Goal: Share content: Share content

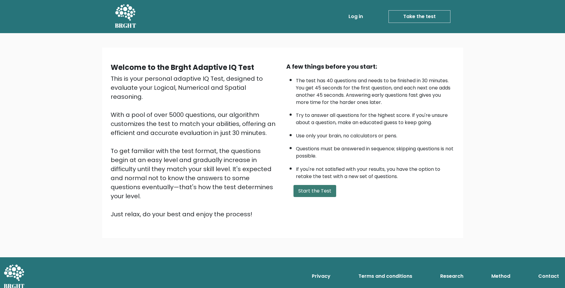
click at [327, 190] on button "Start the Test" at bounding box center [315, 191] width 43 height 12
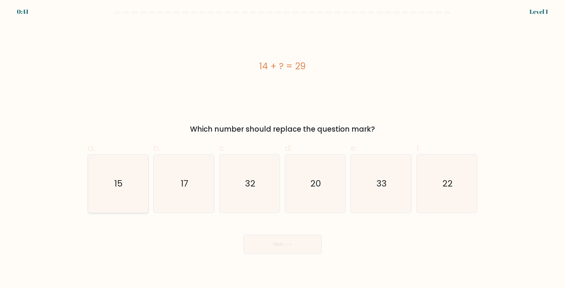
click at [116, 190] on icon "15" at bounding box center [118, 183] width 58 height 58
click at [283, 148] on input "a. 15" at bounding box center [283, 146] width 0 height 4
radio input "true"
click at [286, 245] on icon at bounding box center [288, 244] width 8 height 3
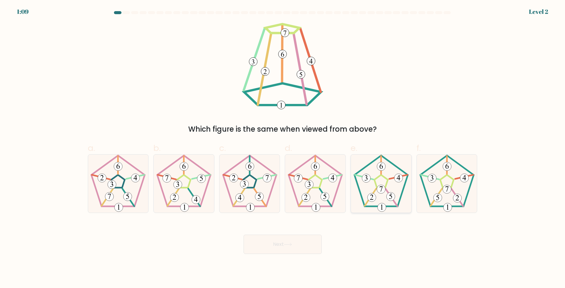
click at [373, 193] on g at bounding box center [381, 183] width 53 height 56
click at [283, 148] on input "e." at bounding box center [283, 146] width 0 height 4
radio input "true"
click at [275, 237] on button "Next" at bounding box center [283, 243] width 78 height 19
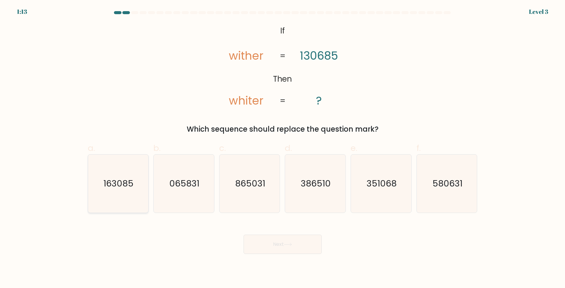
click at [118, 196] on icon "163085" at bounding box center [118, 183] width 58 height 58
click at [283, 148] on input "a. 163085" at bounding box center [283, 146] width 0 height 4
radio input "true"
click at [292, 248] on button "Next" at bounding box center [283, 243] width 78 height 19
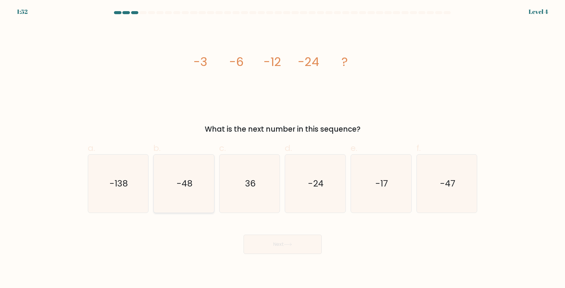
click at [189, 179] on text "-48" at bounding box center [185, 183] width 16 height 12
click at [283, 148] on input "b. -48" at bounding box center [283, 146] width 0 height 4
radio input "true"
click at [294, 242] on button "Next" at bounding box center [283, 243] width 78 height 19
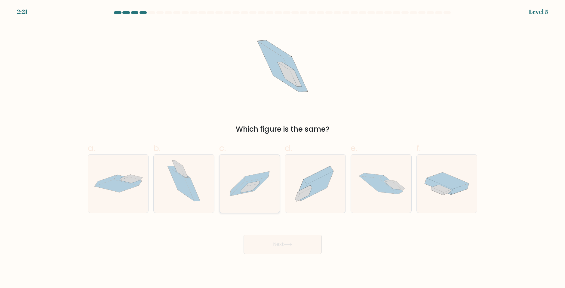
click at [254, 190] on icon at bounding box center [249, 186] width 38 height 19
click at [283, 148] on input "c." at bounding box center [283, 146] width 0 height 4
radio input "true"
click at [292, 247] on button "Next" at bounding box center [283, 243] width 78 height 19
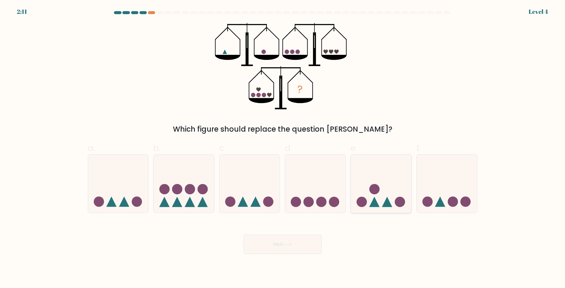
click at [379, 192] on icon at bounding box center [381, 183] width 60 height 50
click at [283, 148] on input "e." at bounding box center [283, 146] width 0 height 4
radio input "true"
drag, startPoint x: 272, startPoint y: 254, endPoint x: 263, endPoint y: 252, distance: 9.4
click at [271, 254] on body "2:11 Level 4" at bounding box center [282, 144] width 565 height 288
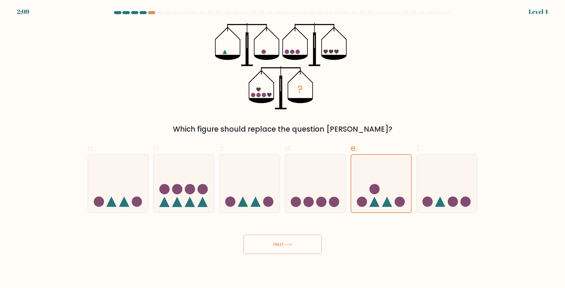
click at [263, 247] on button "Next" at bounding box center [283, 243] width 78 height 19
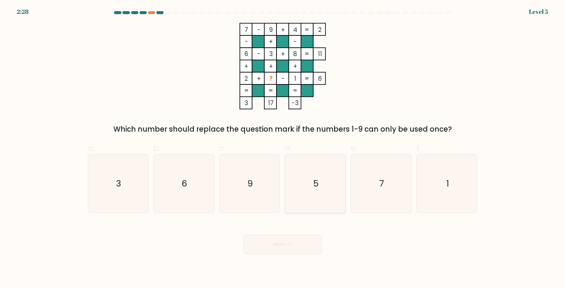
click at [323, 185] on icon "5" at bounding box center [315, 183] width 58 height 58
click at [283, 148] on input "d. 5" at bounding box center [283, 146] width 0 height 4
radio input "true"
click at [286, 246] on icon at bounding box center [288, 244] width 8 height 3
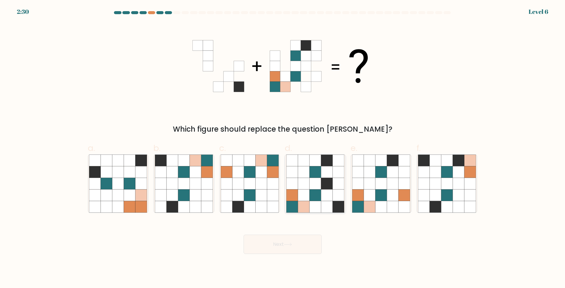
click at [316, 198] on icon at bounding box center [315, 194] width 11 height 11
click at [283, 148] on input "d." at bounding box center [283, 146] width 0 height 4
radio input "true"
click at [288, 245] on icon at bounding box center [288, 244] width 8 height 3
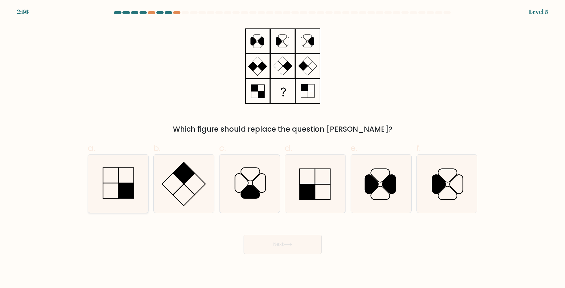
click at [130, 193] on rect at bounding box center [126, 190] width 15 height 15
click at [283, 148] on input "a." at bounding box center [283, 146] width 0 height 4
radio input "true"
drag, startPoint x: 288, startPoint y: 243, endPoint x: 272, endPoint y: 246, distance: 16.2
click at [288, 243] on icon at bounding box center [288, 244] width 8 height 3
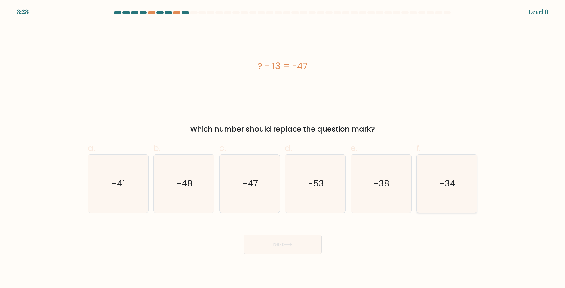
click at [451, 187] on text "-34" at bounding box center [448, 183] width 16 height 12
click at [283, 148] on input "f. -34" at bounding box center [283, 146] width 0 height 4
radio input "true"
click at [291, 246] on button "Next" at bounding box center [283, 243] width 78 height 19
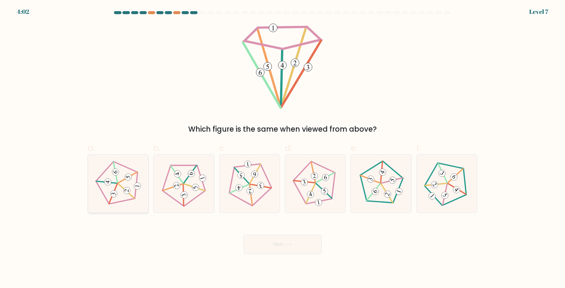
click at [114, 183] on 633 at bounding box center [106, 182] width 21 height 2
click at [283, 148] on input "a." at bounding box center [283, 146] width 0 height 4
radio input "true"
click at [289, 243] on icon at bounding box center [288, 244] width 8 height 3
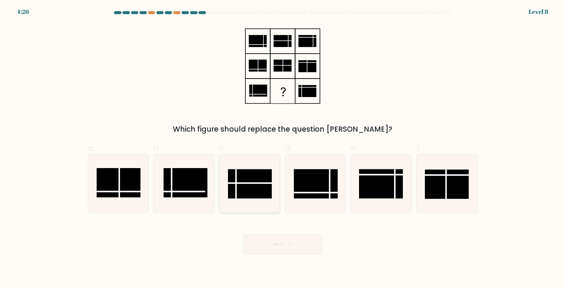
click at [252, 183] on line at bounding box center [250, 183] width 44 height 0
click at [283, 148] on input "c." at bounding box center [283, 146] width 0 height 4
radio input "true"
click at [290, 240] on button "Next" at bounding box center [283, 243] width 78 height 19
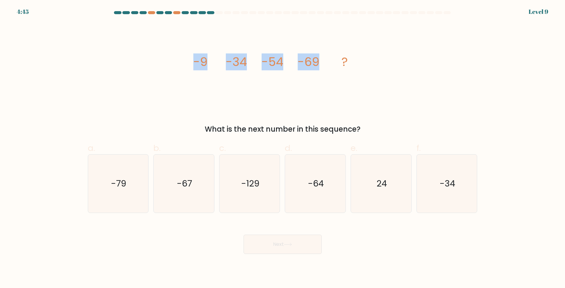
drag, startPoint x: 222, startPoint y: 64, endPoint x: 328, endPoint y: 62, distance: 105.6
click at [328, 62] on div "image/svg+xml -9 -34 -54 -69 ? What is the next number in this sequence?" at bounding box center [282, 79] width 397 height 112
copy g "-9 -34 -54 -69"
click at [122, 189] on text "-79" at bounding box center [118, 183] width 15 height 12
click at [283, 148] on input "a. -79" at bounding box center [283, 146] width 0 height 4
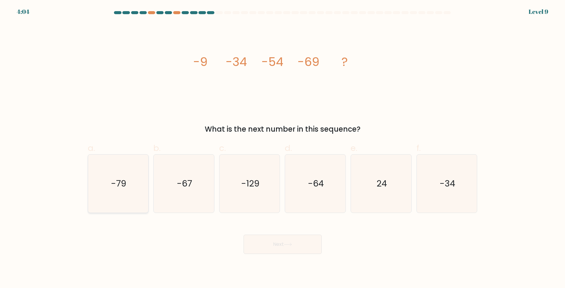
radio input "true"
click at [271, 246] on button "Next" at bounding box center [283, 243] width 78 height 19
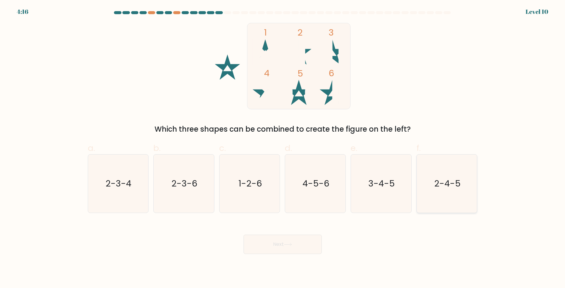
click at [454, 178] on text "2-4-5" at bounding box center [447, 183] width 26 height 12
click at [283, 148] on input "f. 2-4-5" at bounding box center [283, 146] width 0 height 4
radio input "true"
click at [298, 250] on button "Next" at bounding box center [283, 243] width 78 height 19
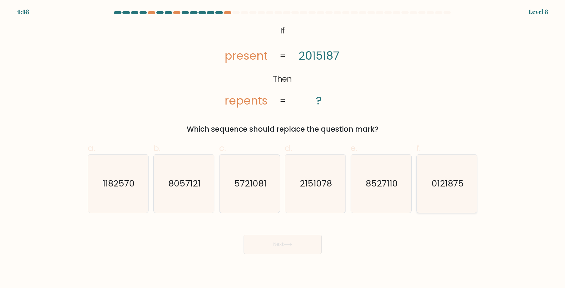
drag, startPoint x: 452, startPoint y: 194, endPoint x: 440, endPoint y: 202, distance: 14.4
click at [453, 194] on icon "0121875" at bounding box center [447, 183] width 58 height 58
click at [283, 148] on input "f. 0121875" at bounding box center [283, 146] width 0 height 4
radio input "true"
click at [299, 244] on button "Next" at bounding box center [283, 243] width 78 height 19
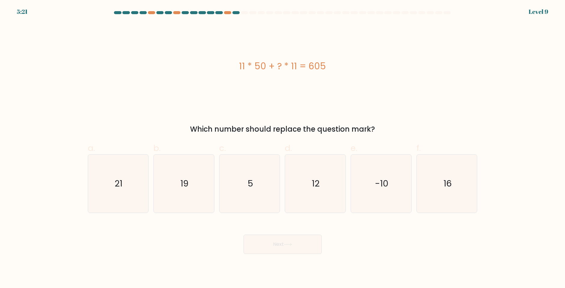
drag, startPoint x: 243, startPoint y: 63, endPoint x: 341, endPoint y: 60, distance: 98.1
click at [341, 60] on div "11 * 50 + ? * 11 = 605" at bounding box center [283, 66] width 390 height 14
copy div "11 * 50 + ? * 11 = 605"
click at [258, 204] on icon "5" at bounding box center [250, 183] width 58 height 58
click at [283, 148] on input "c. 5" at bounding box center [283, 146] width 0 height 4
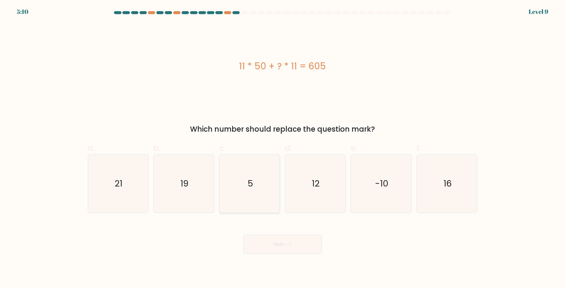
radio input "true"
click at [273, 236] on button "Next" at bounding box center [283, 243] width 78 height 19
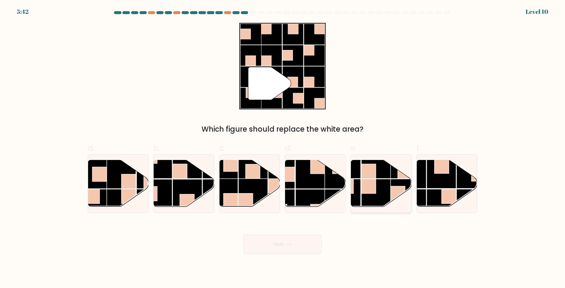
click at [379, 183] on rect at bounding box center [376, 193] width 29 height 29
click at [283, 148] on input "e." at bounding box center [283, 146] width 0 height 4
radio input "true"
click at [282, 249] on button "Next" at bounding box center [283, 243] width 78 height 19
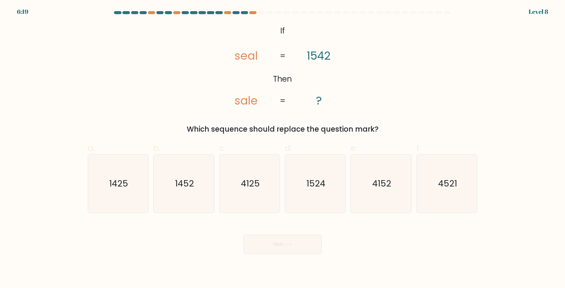
click at [252, 14] on div at bounding box center [282, 13] width 397 height 5
click at [252, 12] on div at bounding box center [252, 12] width 7 height 3
click at [114, 190] on icon "1425" at bounding box center [118, 183] width 58 height 58
click at [283, 148] on input "a. 1425" at bounding box center [283, 146] width 0 height 4
radio input "true"
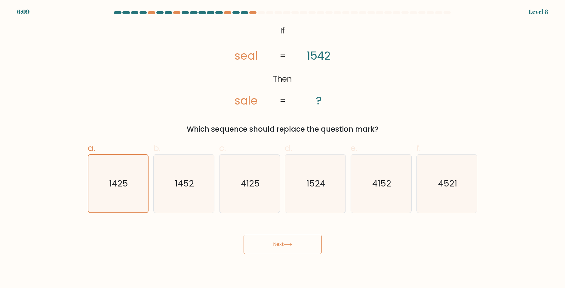
click at [307, 247] on button "Next" at bounding box center [283, 243] width 78 height 19
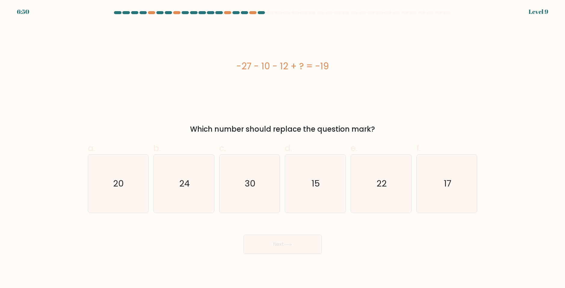
drag, startPoint x: 223, startPoint y: 56, endPoint x: 378, endPoint y: 60, distance: 155.0
click at [378, 60] on div "-27 - 10 - 12 + ? = -19" at bounding box center [283, 66] width 390 height 86
copy div "-27 - 10 - 12 + ? = -19"
click at [247, 193] on icon "30" at bounding box center [250, 183] width 58 height 58
click at [283, 148] on input "c. 30" at bounding box center [283, 146] width 0 height 4
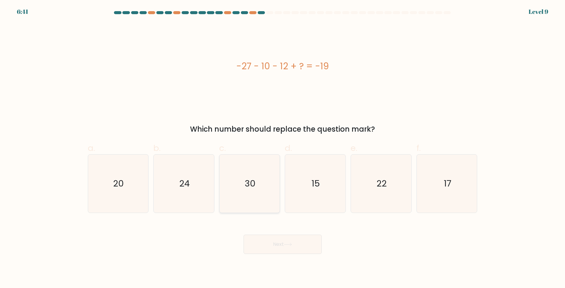
radio input "true"
click at [275, 243] on button "Next" at bounding box center [283, 243] width 78 height 19
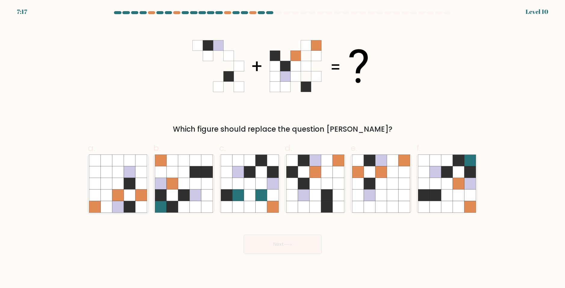
click at [117, 191] on icon at bounding box center [118, 194] width 11 height 11
click at [283, 148] on input "a." at bounding box center [283, 146] width 0 height 4
radio input "true"
click at [285, 242] on button "Next" at bounding box center [283, 243] width 78 height 19
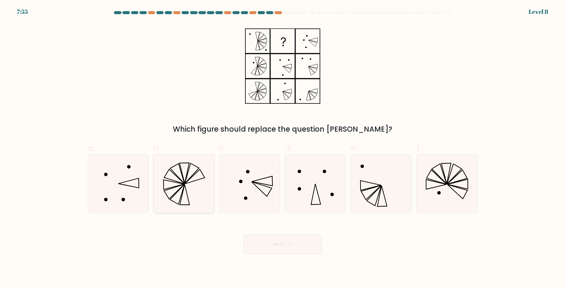
click at [202, 190] on icon at bounding box center [184, 183] width 58 height 58
click at [283, 148] on input "b." at bounding box center [283, 146] width 0 height 4
radio input "true"
click at [136, 191] on icon at bounding box center [118, 183] width 58 height 58
click at [283, 148] on input "a." at bounding box center [283, 146] width 0 height 4
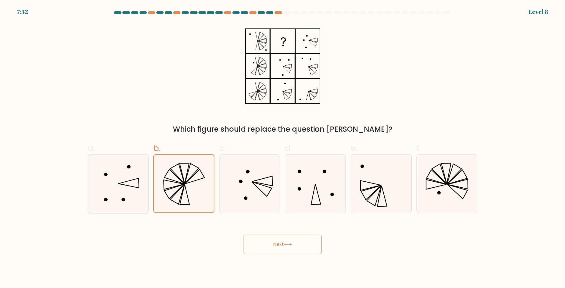
radio input "true"
click at [291, 238] on button "Next" at bounding box center [283, 243] width 78 height 19
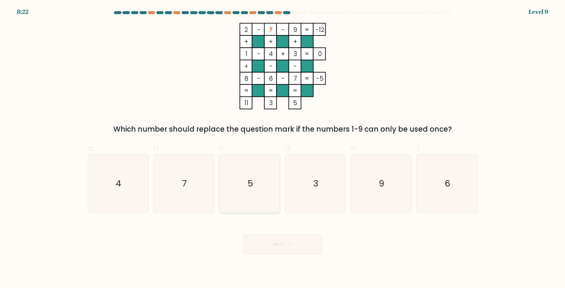
click at [252, 185] on text "5" at bounding box center [251, 183] width 6 height 12
click at [283, 148] on input "c. 5" at bounding box center [283, 146] width 0 height 4
radio input "true"
click at [276, 240] on button "Next" at bounding box center [283, 243] width 78 height 19
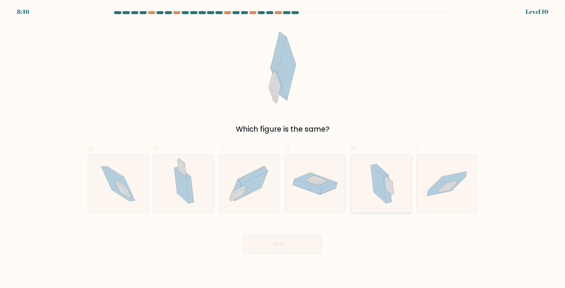
click at [381, 183] on icon at bounding box center [378, 184] width 15 height 38
click at [283, 148] on input "e." at bounding box center [283, 146] width 0 height 4
radio input "true"
click at [281, 251] on button "Next" at bounding box center [283, 243] width 78 height 19
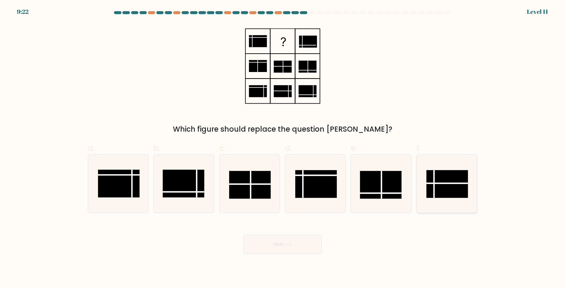
click at [459, 176] on rect at bounding box center [448, 184] width 42 height 28
click at [283, 148] on input "f." at bounding box center [283, 146] width 0 height 4
radio input "true"
click at [261, 252] on button "Next" at bounding box center [283, 243] width 78 height 19
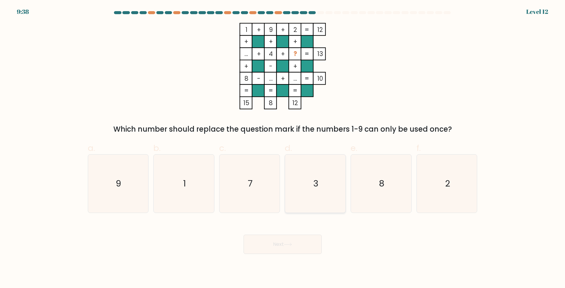
click at [318, 197] on icon "3" at bounding box center [315, 183] width 58 height 58
click at [283, 148] on input "d. 3" at bounding box center [283, 146] width 0 height 4
radio input "true"
click at [289, 249] on button "Next" at bounding box center [283, 243] width 78 height 19
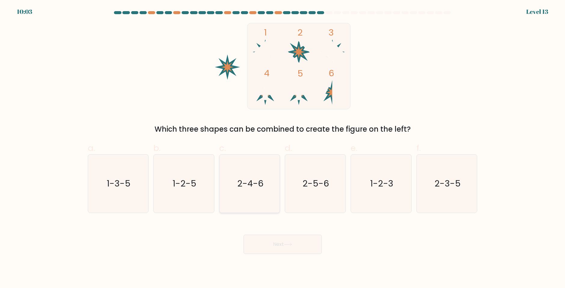
click at [243, 184] on text "2-4-6" at bounding box center [250, 183] width 26 height 12
click at [283, 148] on input "c. 2-4-6" at bounding box center [283, 146] width 0 height 4
radio input "true"
click at [279, 244] on button "Next" at bounding box center [283, 243] width 78 height 19
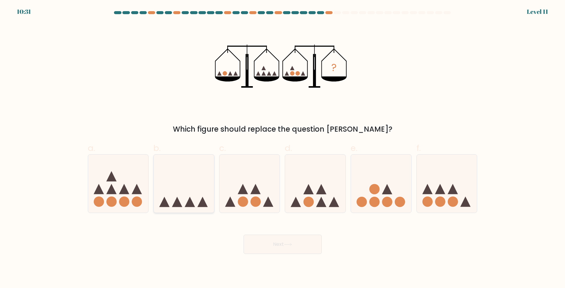
click at [168, 193] on icon at bounding box center [184, 183] width 60 height 50
click at [283, 148] on input "b." at bounding box center [283, 146] width 0 height 4
radio input "true"
click at [299, 250] on button "Next" at bounding box center [283, 243] width 78 height 19
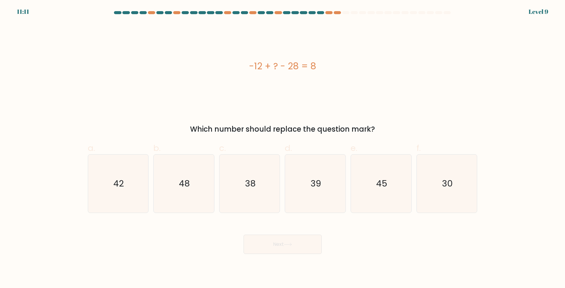
drag, startPoint x: 246, startPoint y: 66, endPoint x: 371, endPoint y: 80, distance: 125.6
click at [371, 80] on div "-12 + ? - 28 = 8" at bounding box center [283, 66] width 390 height 86
copy div "-12 + ? - 28 = 8"
click at [180, 188] on text "48" at bounding box center [184, 183] width 11 height 12
click at [283, 148] on input "b. 48" at bounding box center [283, 146] width 0 height 4
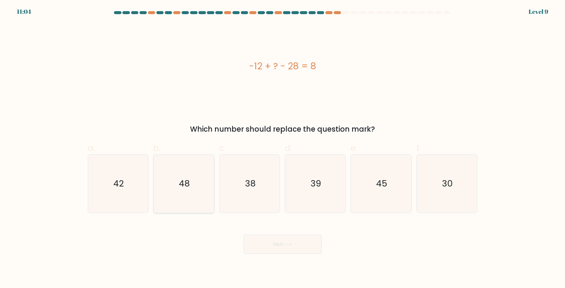
radio input "true"
click at [277, 244] on button "Next" at bounding box center [283, 243] width 78 height 19
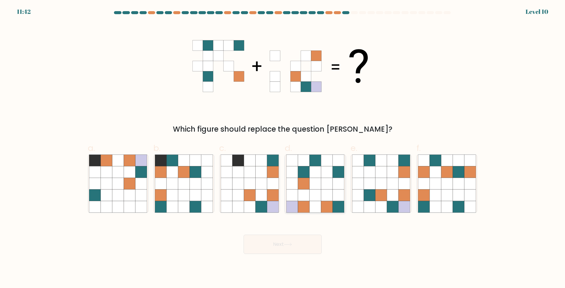
click at [323, 176] on icon at bounding box center [326, 171] width 11 height 11
click at [283, 148] on input "d." at bounding box center [283, 146] width 0 height 4
radio input "true"
click at [288, 257] on body "11:41 Level 10" at bounding box center [282, 144] width 565 height 288
click at [281, 247] on button "Next" at bounding box center [283, 243] width 78 height 19
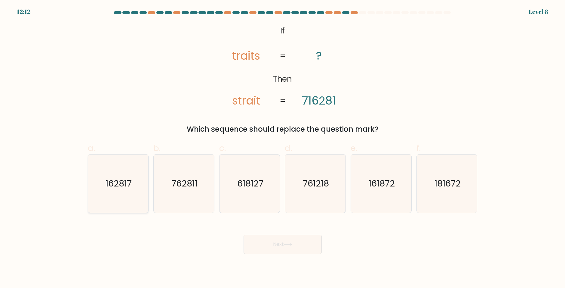
drag, startPoint x: 122, startPoint y: 191, endPoint x: 146, endPoint y: 200, distance: 25.8
click at [123, 188] on icon "162817" at bounding box center [118, 183] width 58 height 58
click at [283, 148] on input "a. 162817" at bounding box center [283, 146] width 0 height 4
radio input "true"
click at [279, 240] on button "Next" at bounding box center [283, 243] width 78 height 19
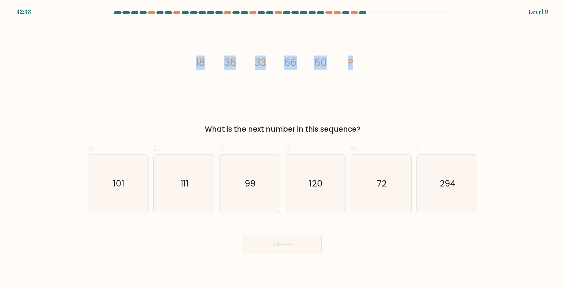
drag, startPoint x: 190, startPoint y: 61, endPoint x: 290, endPoint y: 46, distance: 101.0
click at [364, 64] on div "image/svg+xml 18 36 33 66 60 ? What is the next number in this sequence?" at bounding box center [282, 79] width 397 height 112
copy g "18 36 33 66 60 ?"
click at [384, 85] on div "image/svg+xml 18 36 33 66 60 ? What is the next number in this sequence?" at bounding box center [282, 79] width 397 height 112
click at [290, 100] on icon "image/svg+xml 18 36 33 66 60 ?" at bounding box center [283, 66] width 181 height 86
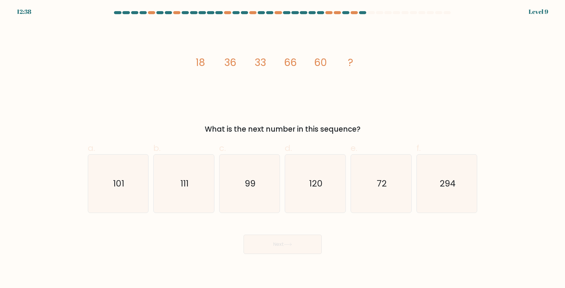
click at [259, 110] on div "image/svg+xml 18 36 33 66 60 ? What is the next number in this sequence?" at bounding box center [282, 79] width 397 height 112
click at [256, 192] on icon "99" at bounding box center [250, 183] width 58 height 58
click at [283, 148] on input "c. 99" at bounding box center [283, 146] width 0 height 4
radio input "true"
click at [278, 240] on button "Next" at bounding box center [283, 243] width 78 height 19
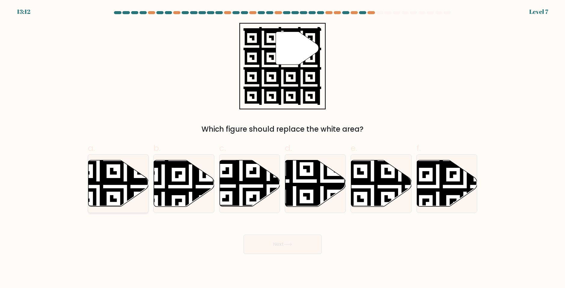
click at [134, 174] on icon at bounding box center [118, 183] width 60 height 47
click at [283, 148] on input "a." at bounding box center [283, 146] width 0 height 4
radio input "true"
click at [287, 248] on button "Next" at bounding box center [283, 243] width 78 height 19
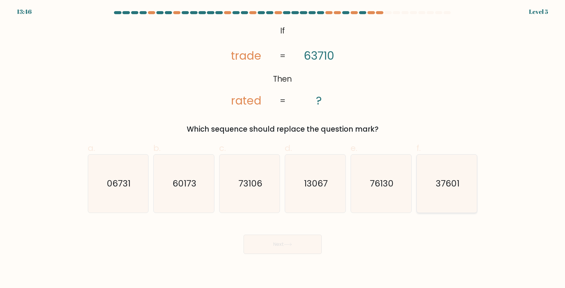
click at [464, 183] on icon "37601" at bounding box center [447, 183] width 58 height 58
click at [283, 148] on input "f. 37601" at bounding box center [283, 146] width 0 height 4
radio input "true"
click at [295, 249] on button "Next" at bounding box center [283, 243] width 78 height 19
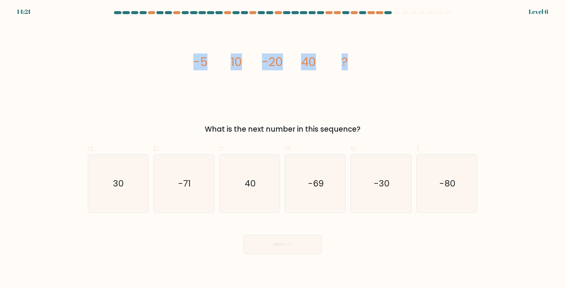
drag, startPoint x: 184, startPoint y: 60, endPoint x: 339, endPoint y: 64, distance: 155.3
click at [354, 57] on div "image/svg+xml -5 10 -20 40 ? What is the next number in this sequence?" at bounding box center [282, 79] width 397 height 112
copy g "-5 10 -20 40 ?"
drag, startPoint x: 448, startPoint y: 184, endPoint x: 410, endPoint y: 210, distance: 45.2
click at [447, 184] on text "-80" at bounding box center [448, 183] width 16 height 12
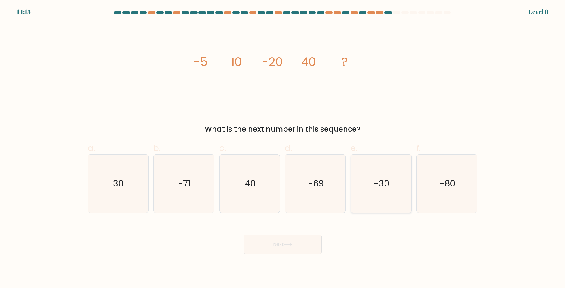
click at [283, 148] on input "f. -80" at bounding box center [283, 146] width 0 height 4
radio input "true"
click at [292, 242] on button "Next" at bounding box center [283, 243] width 78 height 19
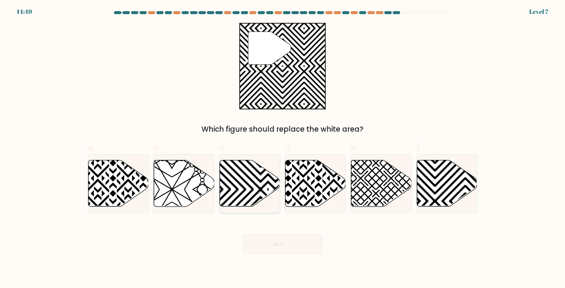
click at [235, 195] on icon at bounding box center [250, 183] width 60 height 46
click at [283, 148] on input "c." at bounding box center [283, 146] width 0 height 4
radio input "true"
click at [285, 248] on button "Next" at bounding box center [283, 243] width 78 height 19
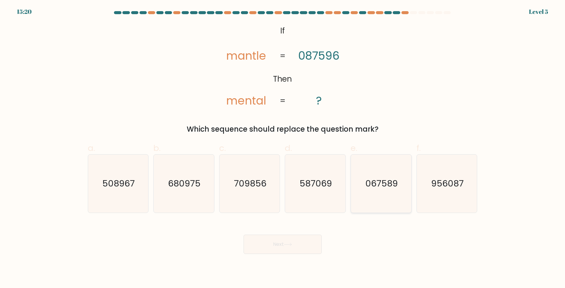
click at [384, 192] on icon "067589" at bounding box center [381, 183] width 58 height 58
click at [283, 148] on input "e. 067589" at bounding box center [283, 146] width 0 height 4
radio input "true"
click at [283, 245] on button "Next" at bounding box center [283, 243] width 78 height 19
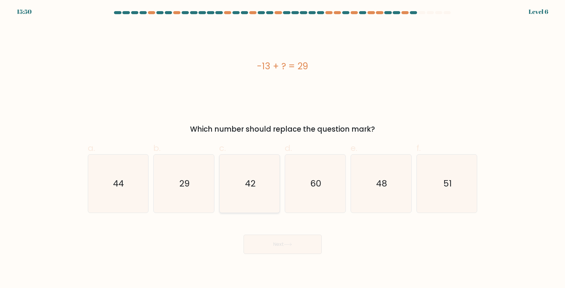
click at [251, 188] on text "42" at bounding box center [250, 183] width 11 height 12
click at [283, 148] on input "c. 42" at bounding box center [283, 146] width 0 height 4
radio input "true"
click at [296, 243] on button "Next" at bounding box center [283, 243] width 78 height 19
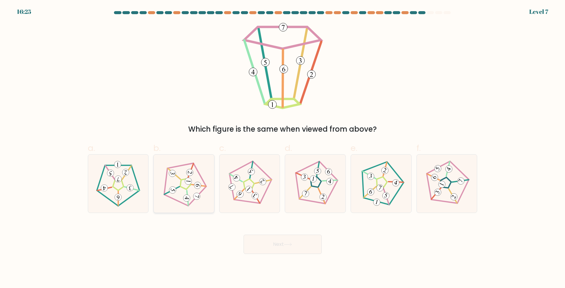
click at [187, 187] on icon at bounding box center [184, 183] width 46 height 46
click at [283, 148] on input "b." at bounding box center [283, 146] width 0 height 4
radio input "true"
click at [294, 237] on button "Next" at bounding box center [283, 243] width 78 height 19
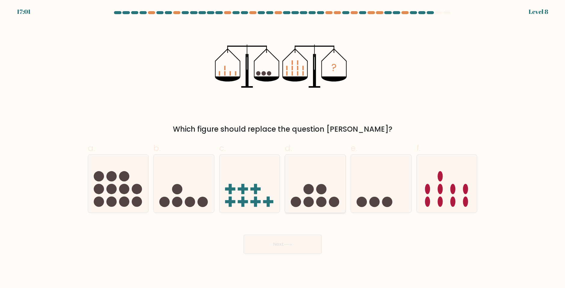
drag, startPoint x: 317, startPoint y: 188, endPoint x: 305, endPoint y: 205, distance: 20.4
click at [317, 188] on circle at bounding box center [322, 189] width 10 height 10
click at [283, 148] on input "d." at bounding box center [283, 146] width 0 height 4
radio input "true"
click at [281, 251] on button "Next" at bounding box center [283, 243] width 78 height 19
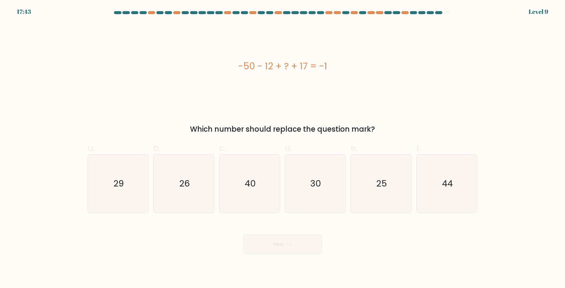
drag, startPoint x: 233, startPoint y: 64, endPoint x: 370, endPoint y: 62, distance: 136.3
click at [370, 62] on div "-50 - 12 + ? + 17 = -1" at bounding box center [283, 66] width 390 height 14
copy div "-50 - 12 + ? + 17 = -1"
click at [456, 182] on icon "44" at bounding box center [447, 183] width 58 height 58
click at [283, 148] on input "f. 44" at bounding box center [283, 146] width 0 height 4
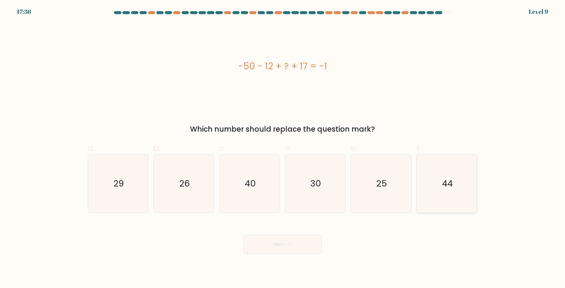
radio input "true"
click at [300, 247] on button "Next" at bounding box center [283, 243] width 78 height 19
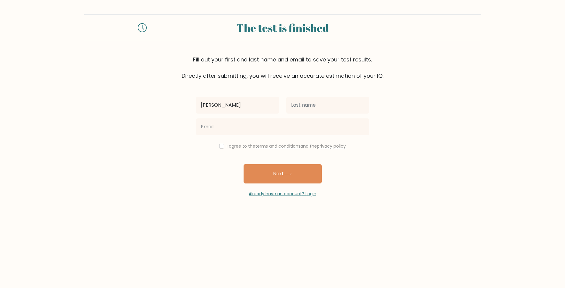
type input "[PERSON_NAME]"
type input "Rosales"
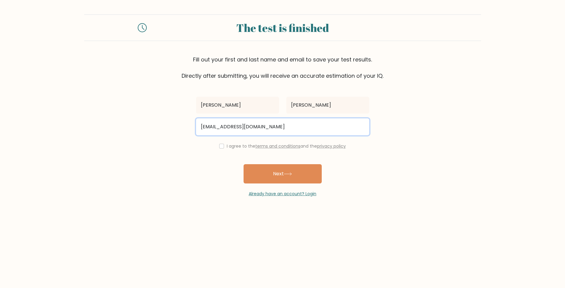
type input "rei.andrewr92@gmail.com"
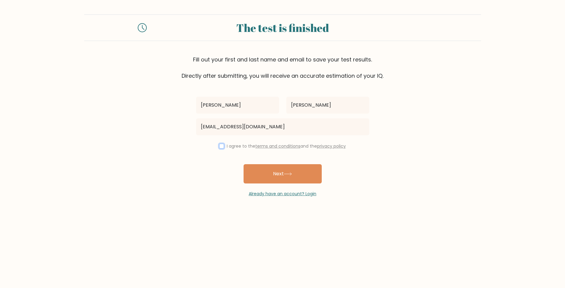
click at [219, 147] on input "checkbox" at bounding box center [221, 146] width 5 height 5
checkbox input "true"
click at [277, 169] on button "Next" at bounding box center [283, 173] width 78 height 19
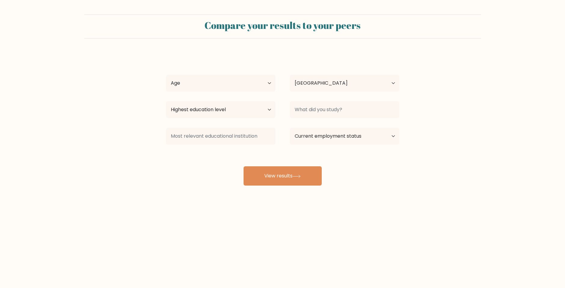
select select "PH"
click at [266, 85] on select "Age Under [DEMOGRAPHIC_DATA] [DEMOGRAPHIC_DATA] [DEMOGRAPHIC_DATA] [DEMOGRAPHIC…" at bounding box center [221, 83] width 110 height 17
select select "25_34"
click at [166, 75] on select "Age Under [DEMOGRAPHIC_DATA] [DEMOGRAPHIC_DATA] [DEMOGRAPHIC_DATA] [DEMOGRAPHIC…" at bounding box center [221, 83] width 110 height 17
click at [348, 88] on select "Country [GEOGRAPHIC_DATA] [GEOGRAPHIC_DATA] [GEOGRAPHIC_DATA] [US_STATE] [GEOGR…" at bounding box center [345, 83] width 110 height 17
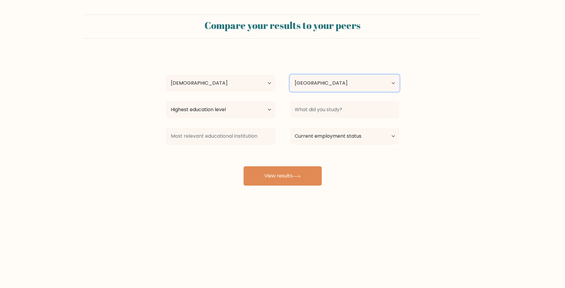
click at [346, 88] on select "Country [GEOGRAPHIC_DATA] [GEOGRAPHIC_DATA] [GEOGRAPHIC_DATA] [US_STATE] [GEOGR…" at bounding box center [345, 83] width 110 height 17
click at [249, 112] on select "Highest education level No schooling Primary Lower Secondary Upper Secondary Oc…" at bounding box center [221, 109] width 110 height 17
select select "bachelors_degree"
click at [166, 101] on select "Highest education level No schooling Primary Lower Secondary Upper Secondary Oc…" at bounding box center [221, 109] width 110 height 17
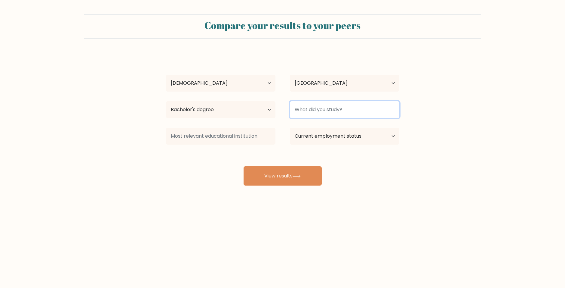
click at [345, 114] on input at bounding box center [345, 109] width 110 height 17
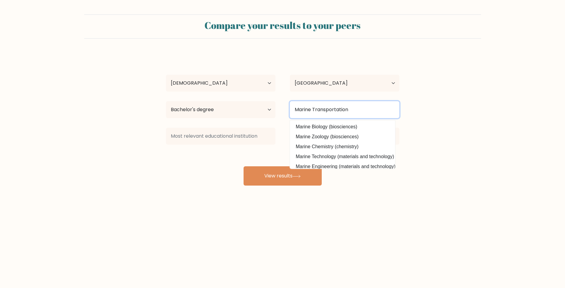
type input "Marine Transportation"
click at [215, 179] on div "[PERSON_NAME] Age Under [DEMOGRAPHIC_DATA] [DEMOGRAPHIC_DATA] [DEMOGRAPHIC_DATA…" at bounding box center [282, 119] width 241 height 132
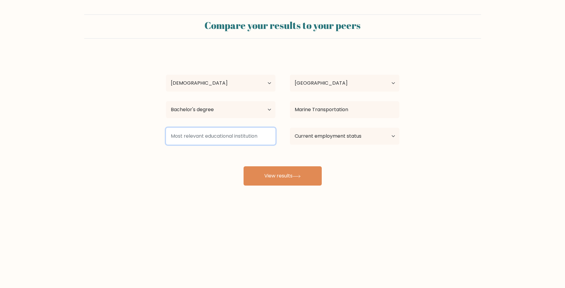
click at [222, 138] on input at bounding box center [221, 136] width 110 height 17
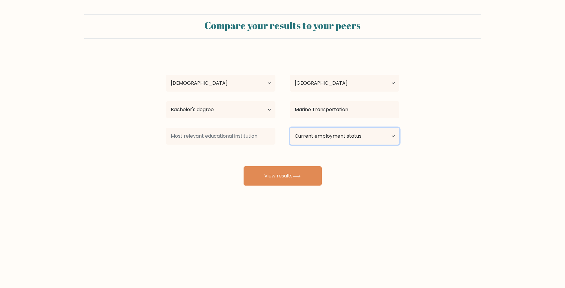
click at [326, 135] on select "Current employment status Employed Student Retired Other / prefer not to answer" at bounding box center [345, 136] width 110 height 17
click at [290, 128] on select "Current employment status Employed Student Retired Other / prefer not to answer" at bounding box center [345, 136] width 110 height 17
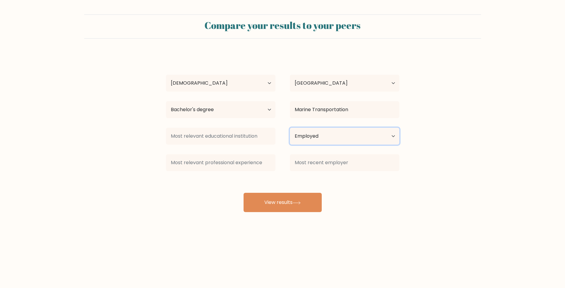
click at [329, 139] on select "Current employment status Employed Student Retired Other / prefer not to answer" at bounding box center [345, 136] width 110 height 17
select select "other"
click at [290, 128] on select "Current employment status Employed Student Retired Other / prefer not to answer" at bounding box center [345, 136] width 110 height 17
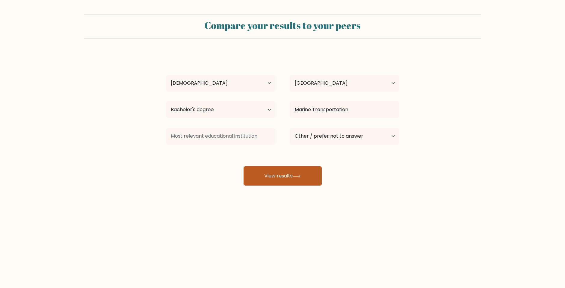
click at [295, 173] on button "View results" at bounding box center [283, 175] width 78 height 19
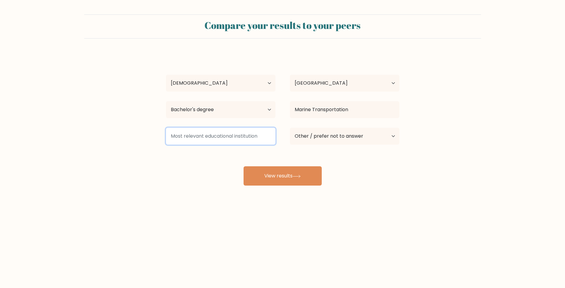
click at [229, 141] on input at bounding box center [221, 136] width 110 height 17
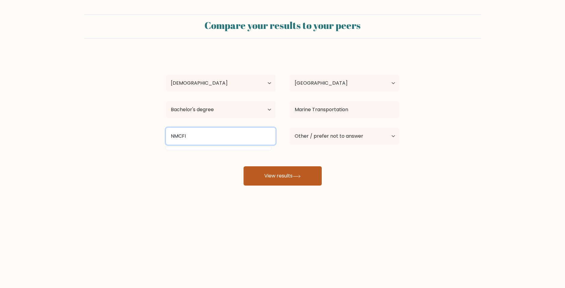
type input "NMCFI"
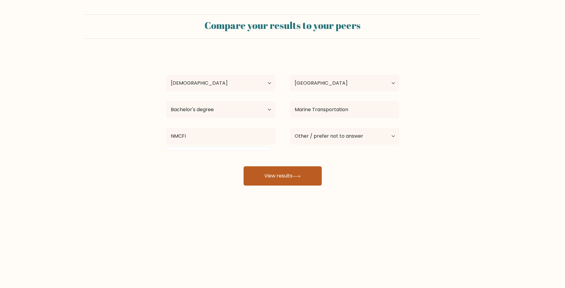
click at [271, 169] on button "View results" at bounding box center [283, 175] width 78 height 19
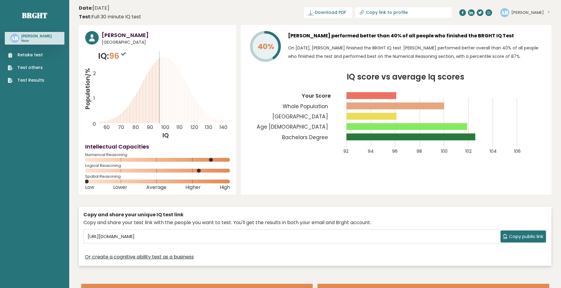
click at [524, 236] on span "Copy public link" at bounding box center [526, 236] width 34 height 7
